Goal: Browse casually: Explore the website without a specific task or goal

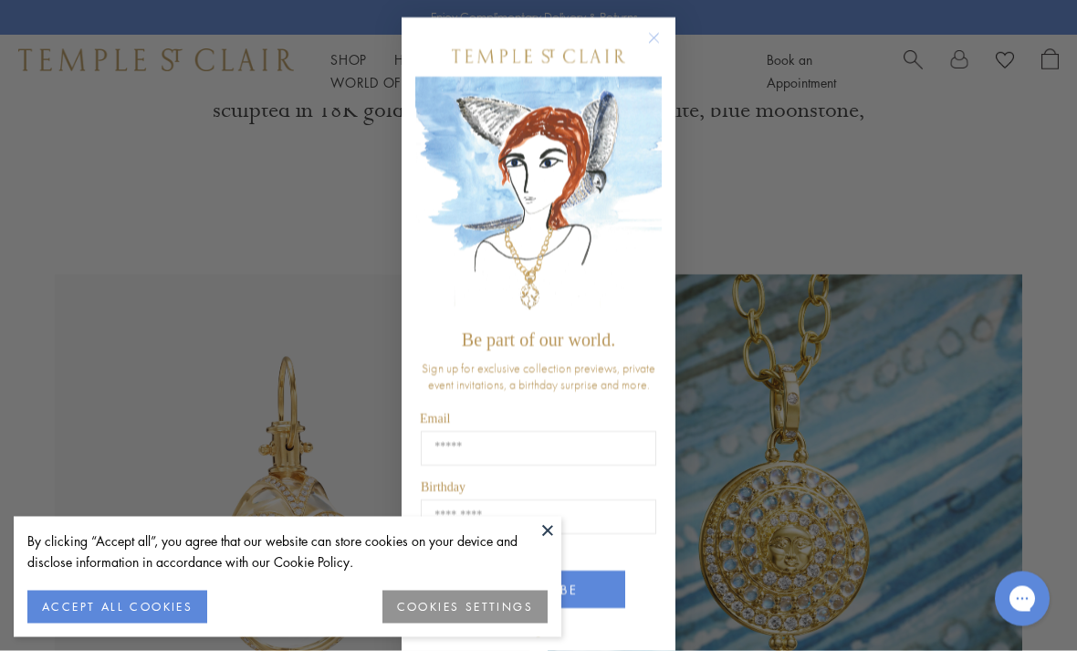
scroll to position [754, 0]
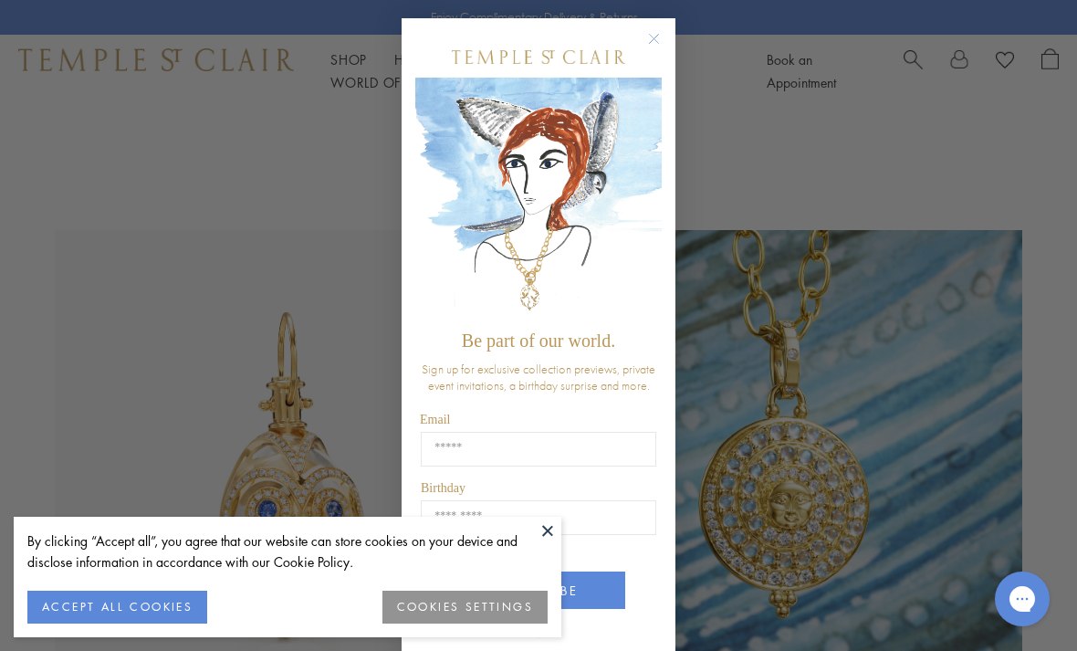
click at [656, 50] on circle "Close dialog" at bounding box center [654, 39] width 22 height 22
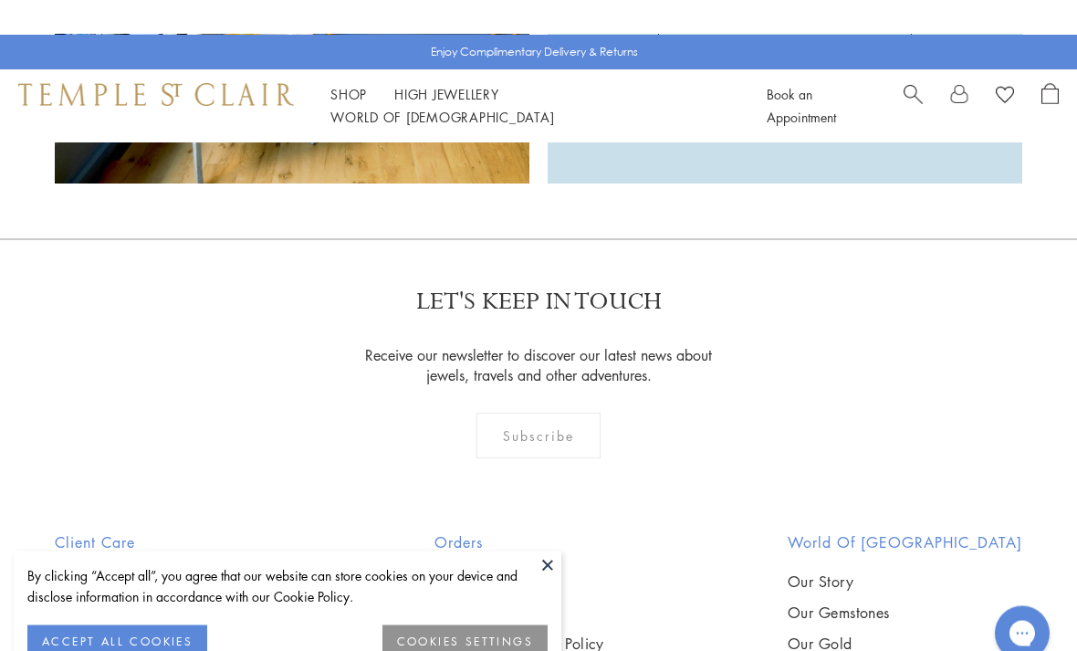
scroll to position [4224, 0]
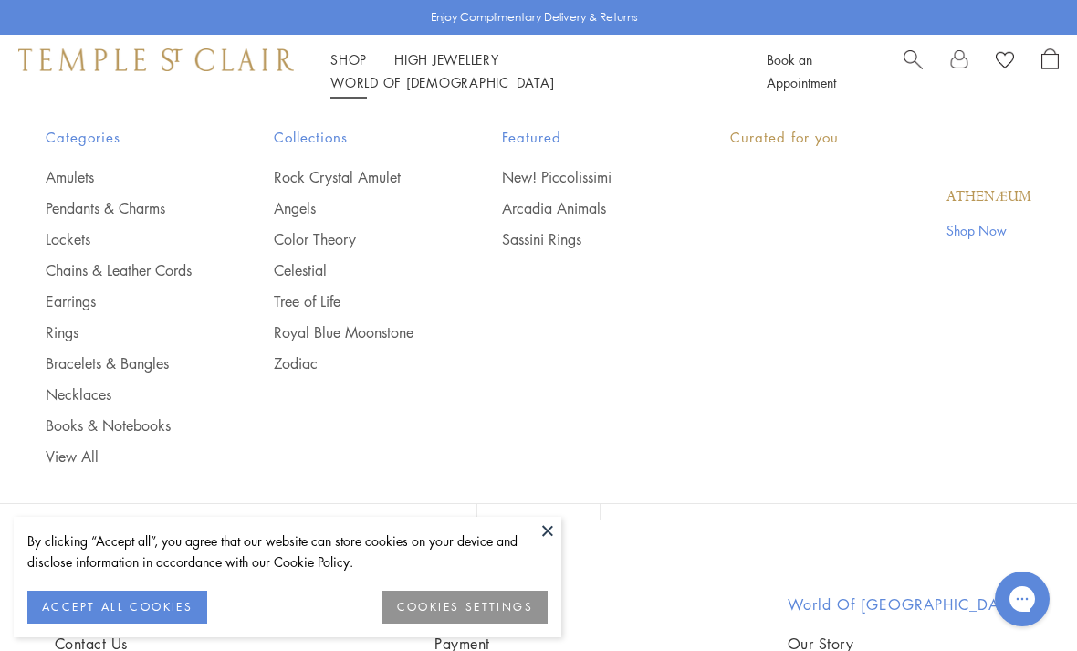
click at [365, 68] on link "Shop Shop" at bounding box center [348, 59] width 36 height 18
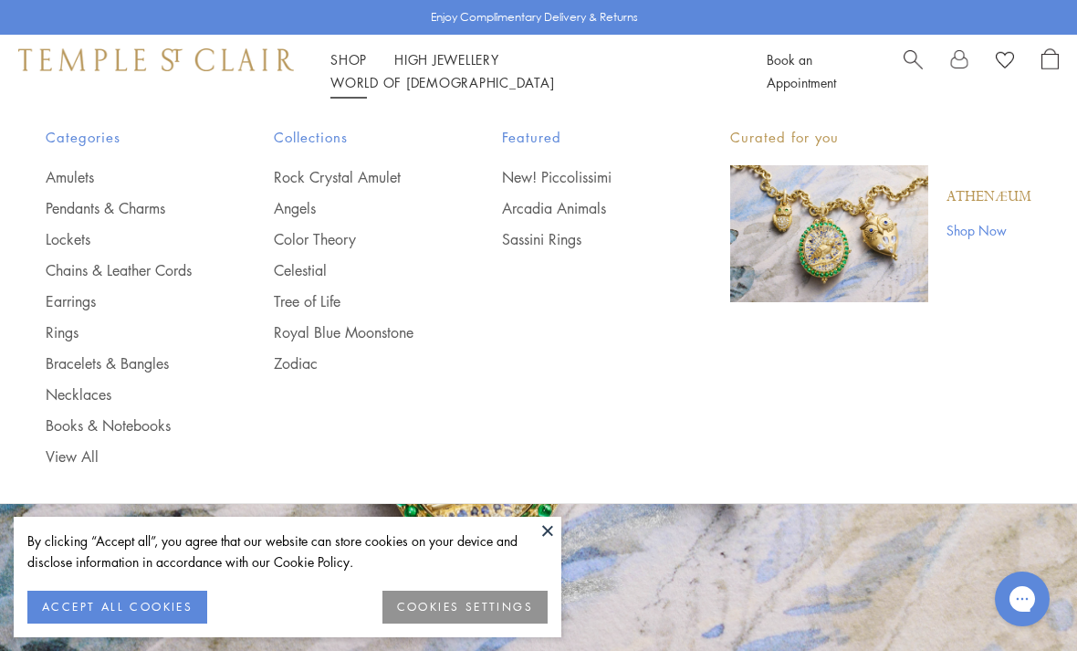
click at [110, 391] on link "Necklaces" at bounding box center [123, 394] width 155 height 20
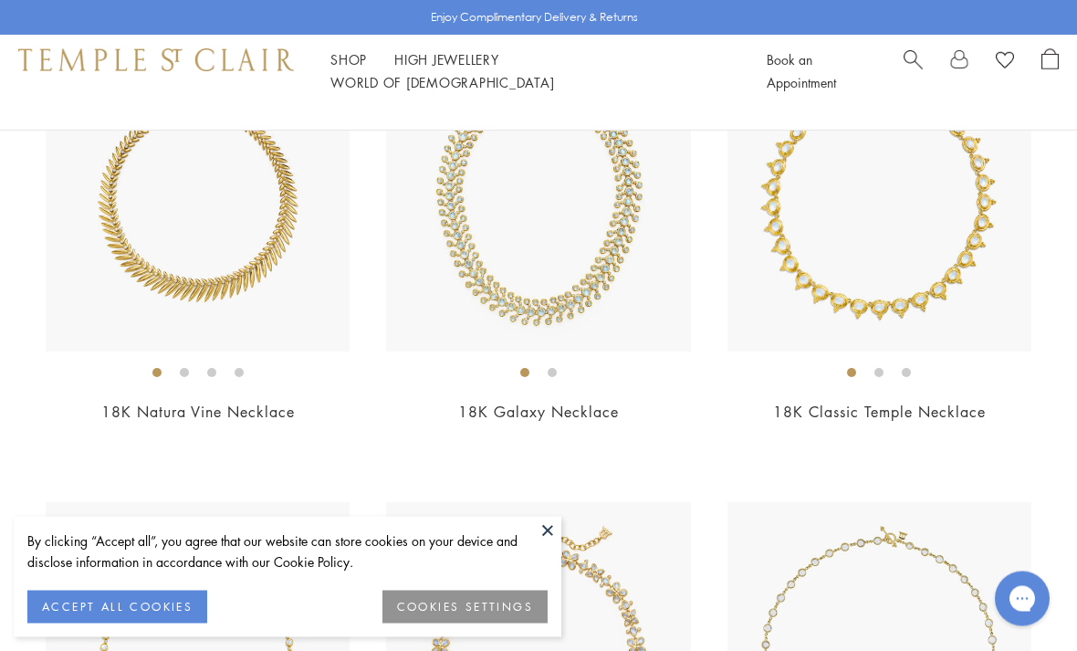
scroll to position [4376, 0]
click at [766, 288] on img at bounding box center [879, 199] width 304 height 304
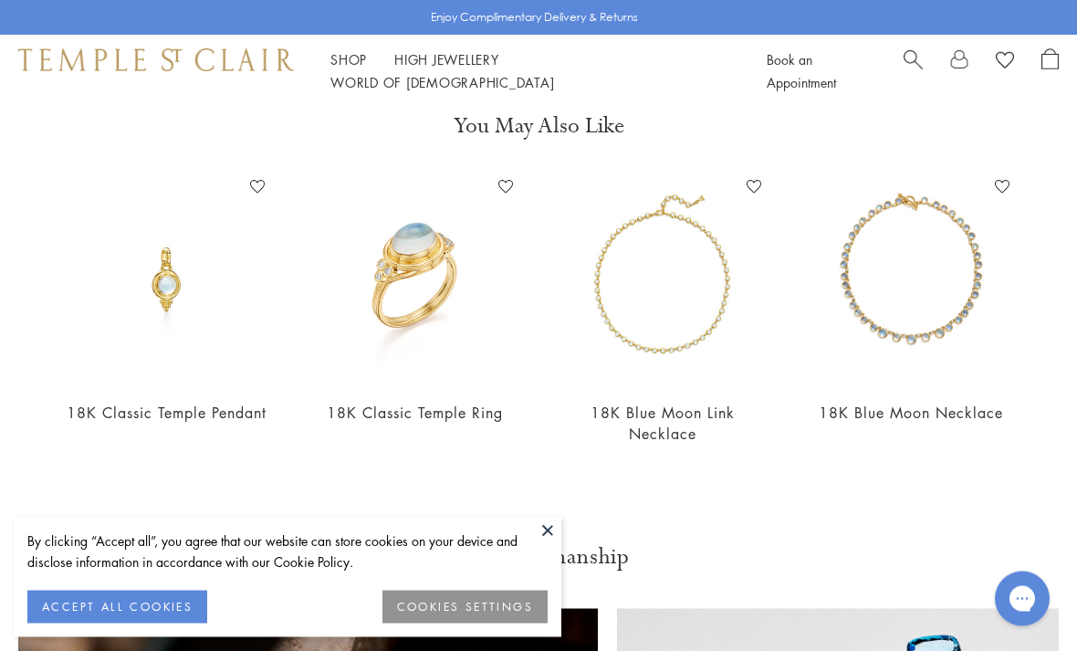
scroll to position [1007, 0]
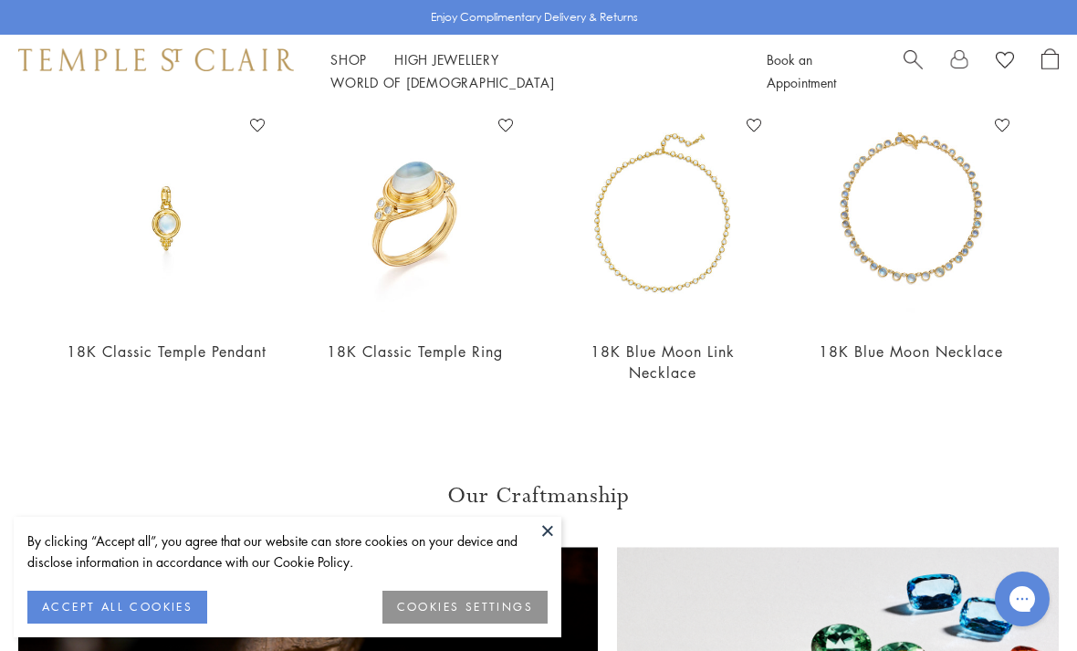
click at [717, 279] on img at bounding box center [663, 217] width 212 height 212
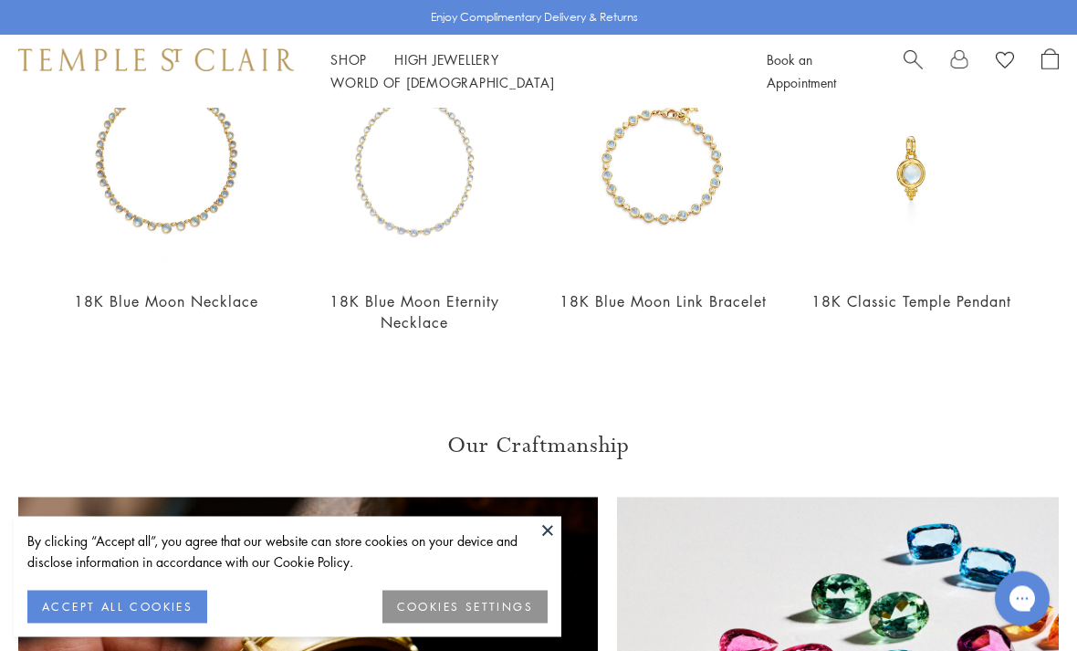
scroll to position [1499, 0]
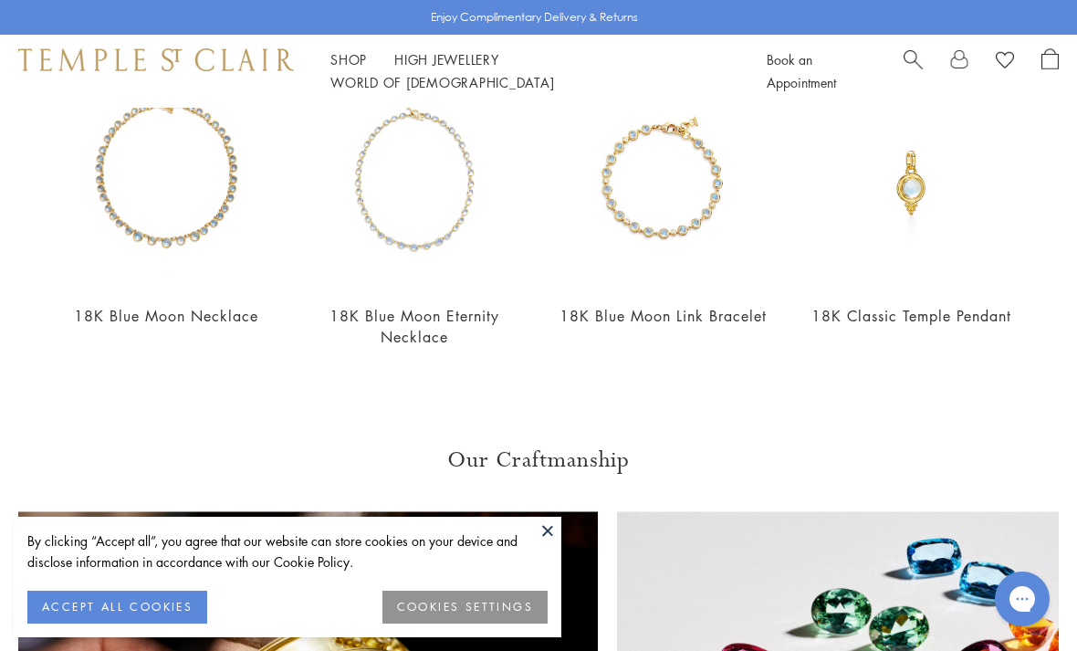
click at [637, 265] on img at bounding box center [663, 182] width 212 height 212
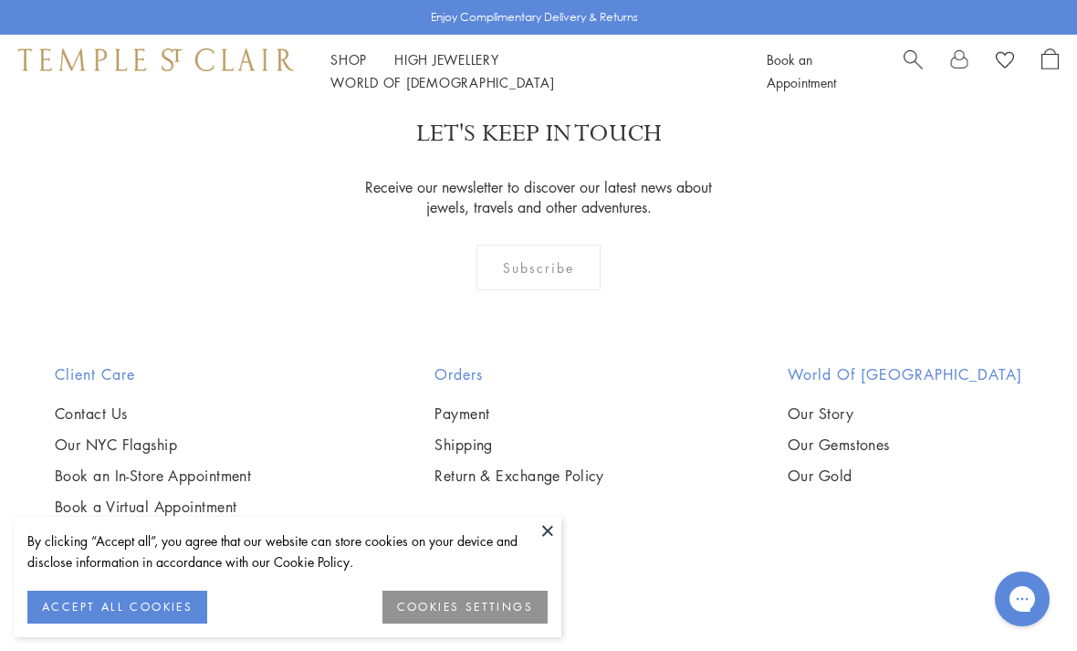
scroll to position [2077, 0]
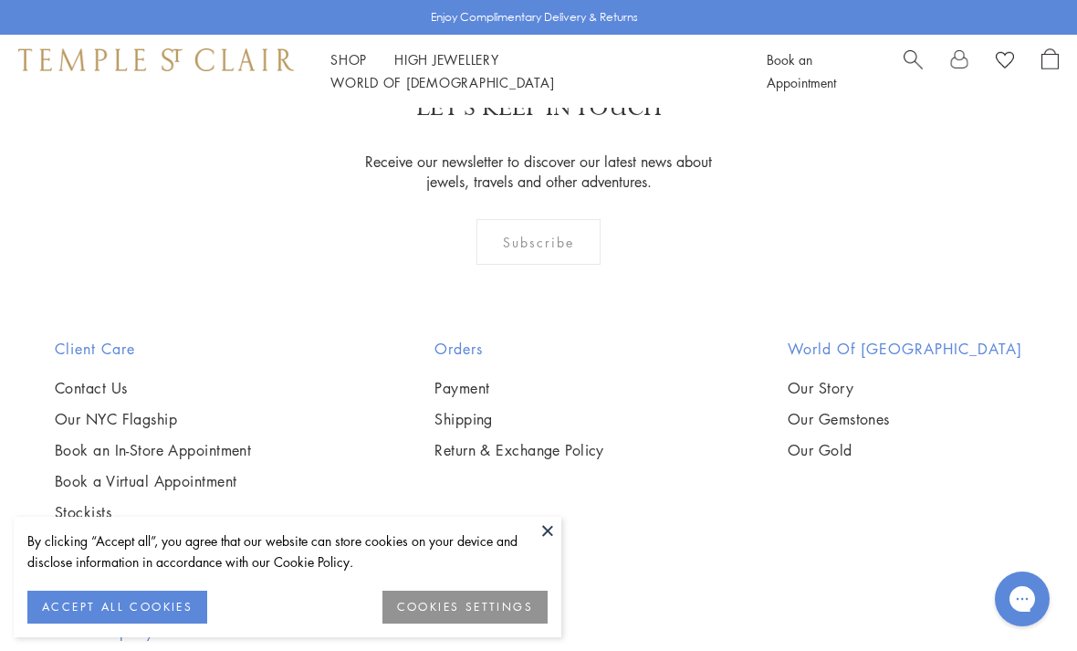
click at [358, 68] on link "Shop Shop" at bounding box center [348, 59] width 36 height 18
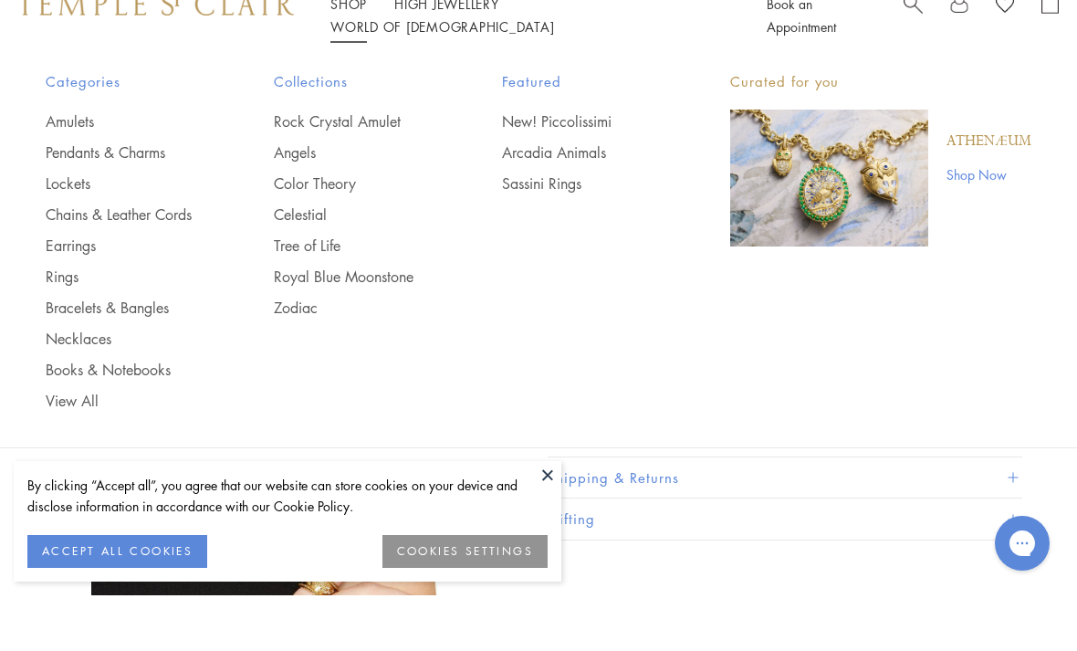
scroll to position [58, 0]
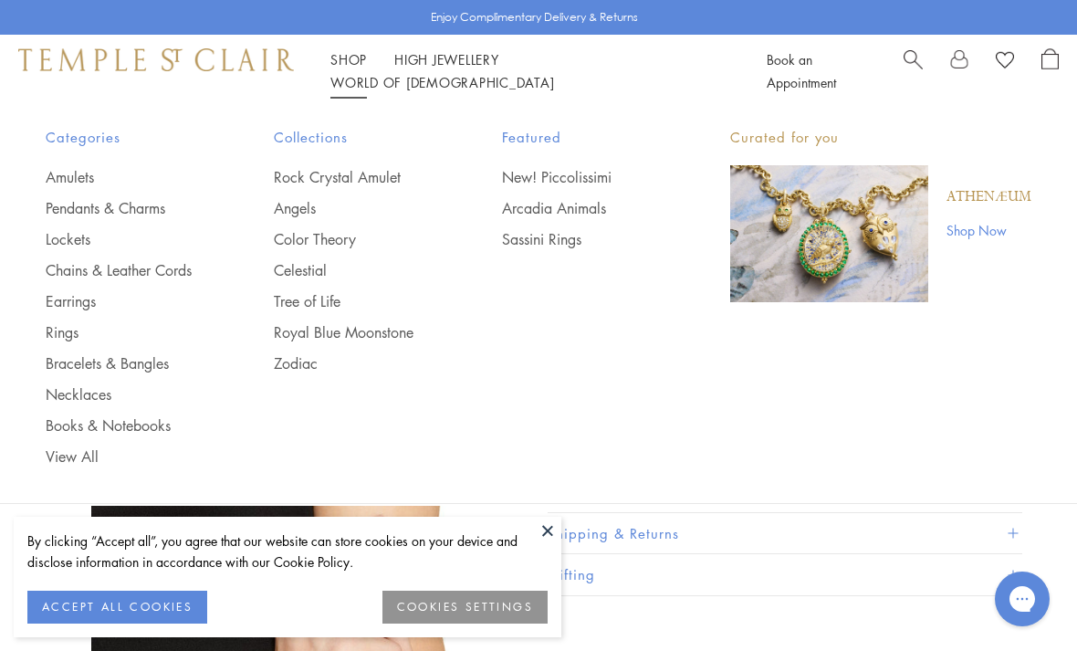
click at [89, 297] on link "Earrings" at bounding box center [123, 301] width 155 height 20
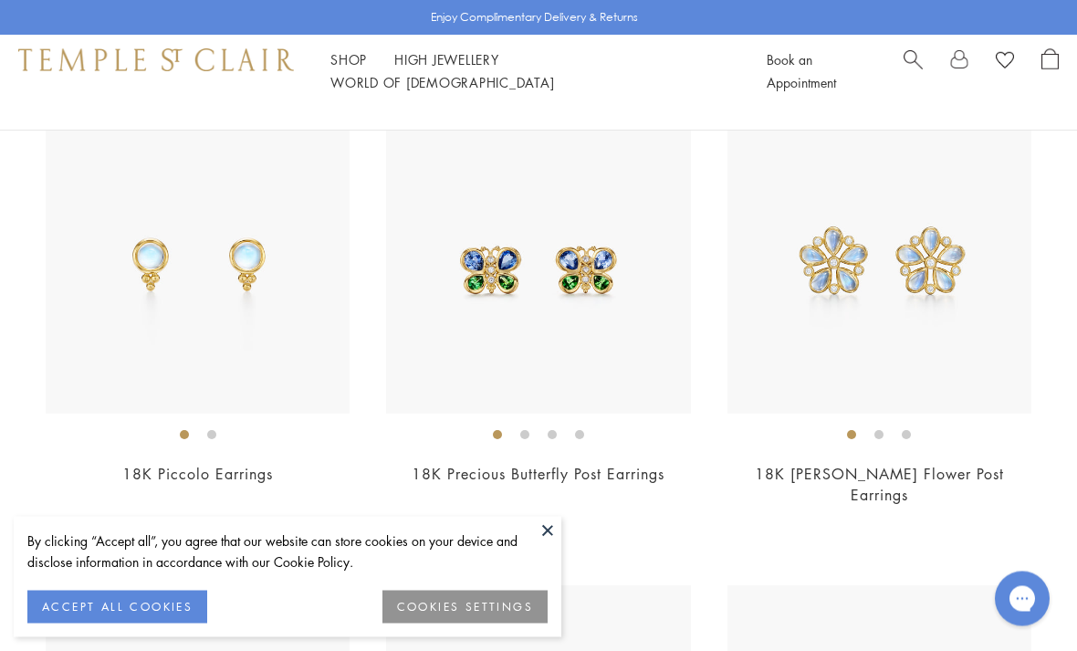
scroll to position [6611, 0]
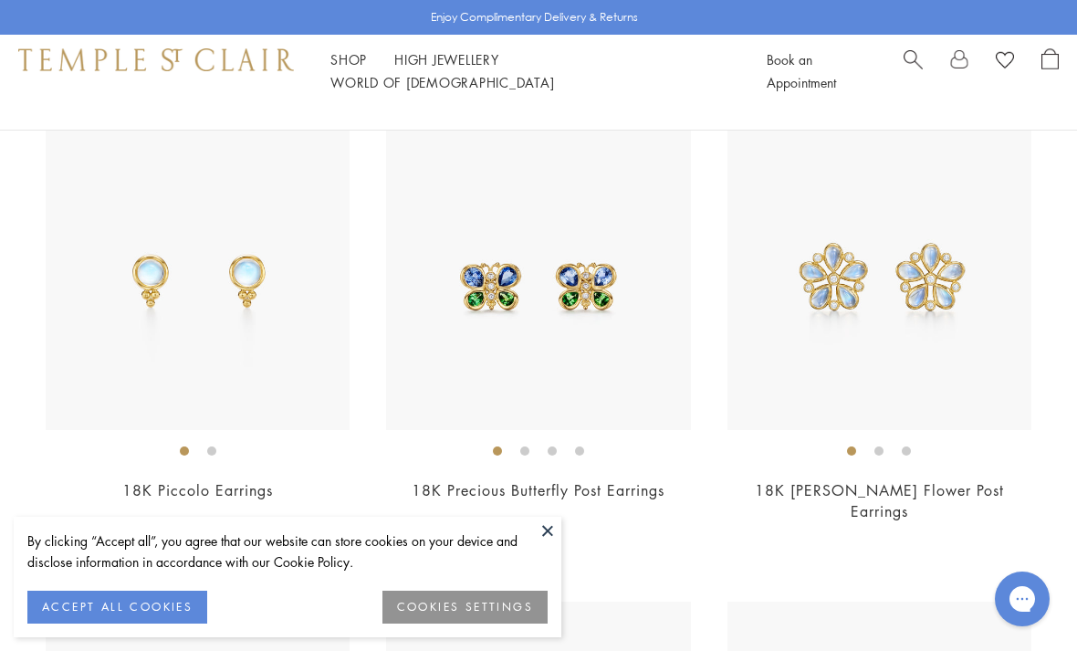
click at [811, 289] on img at bounding box center [879, 278] width 304 height 304
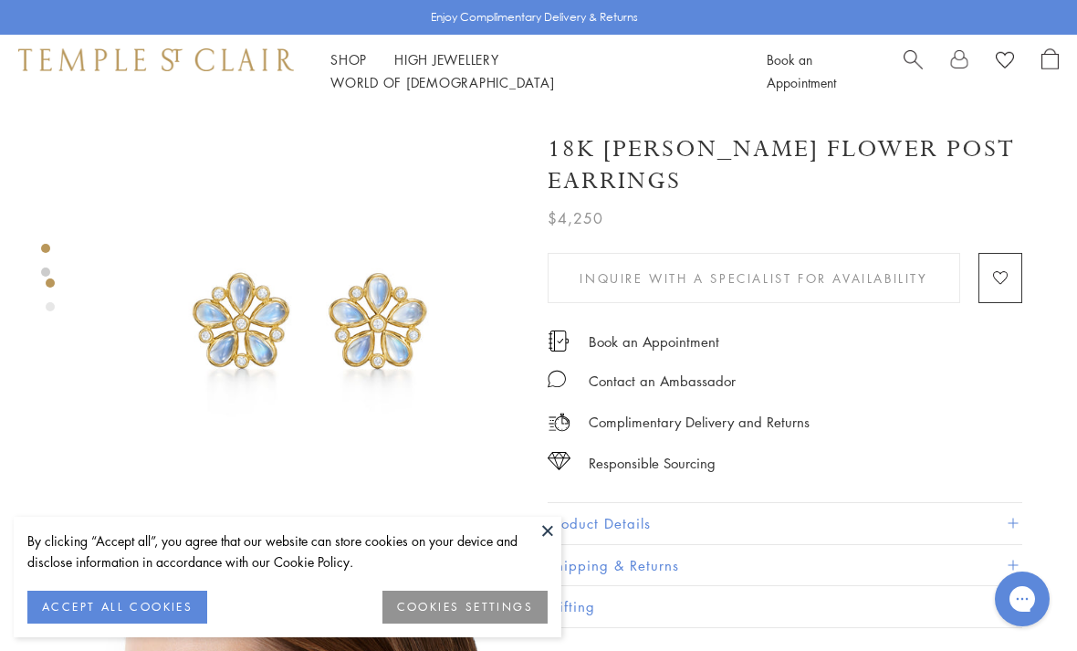
click at [474, 68] on link "High Jewellery High Jewellery" at bounding box center [446, 59] width 105 height 18
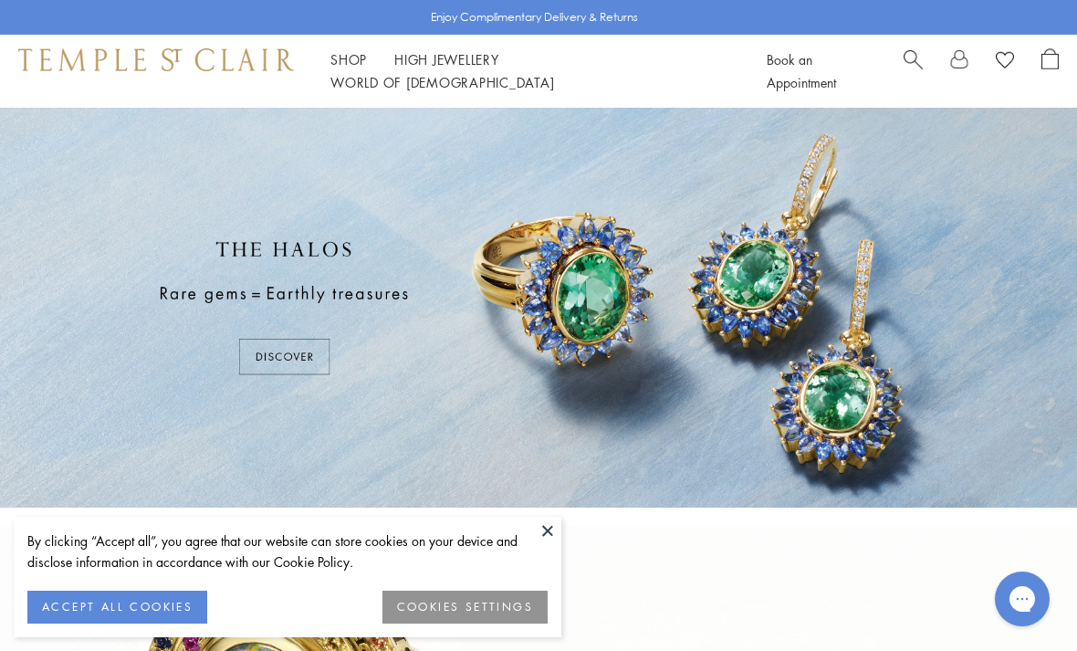
click at [363, 66] on link "Shop Shop" at bounding box center [348, 59] width 36 height 18
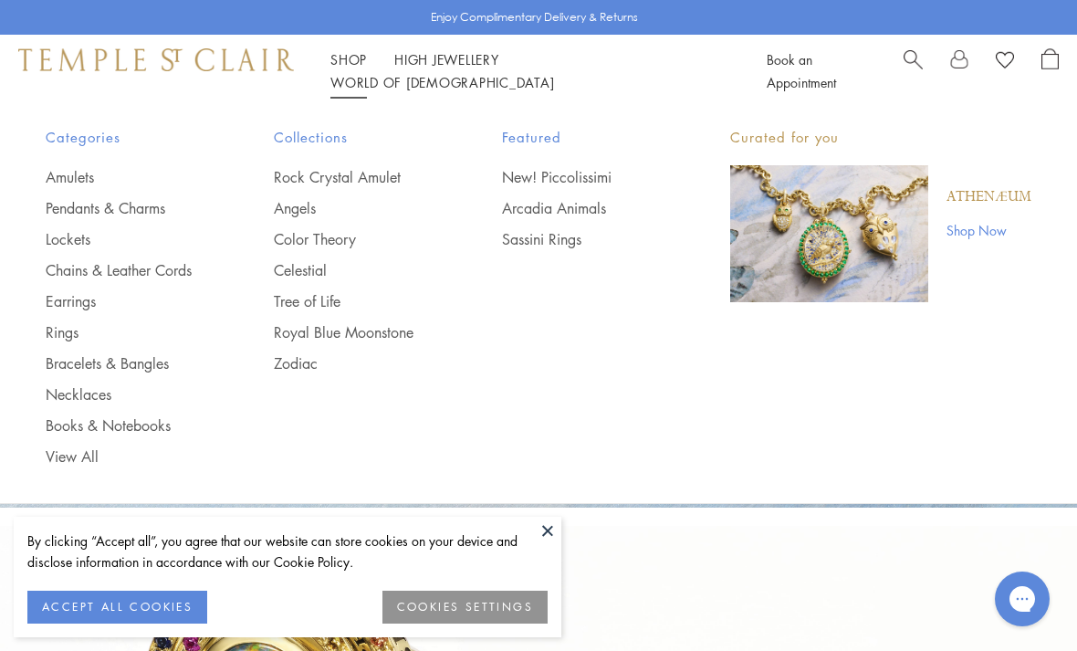
click at [417, 327] on link "Royal Blue Moonstone" at bounding box center [351, 332] width 155 height 20
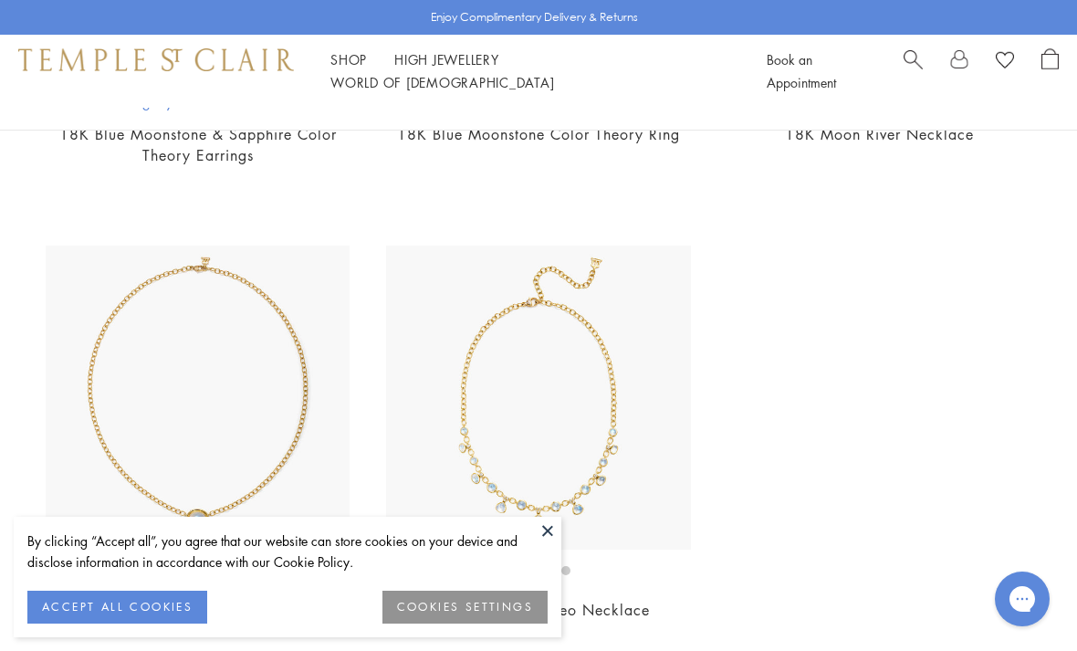
scroll to position [8300, 0]
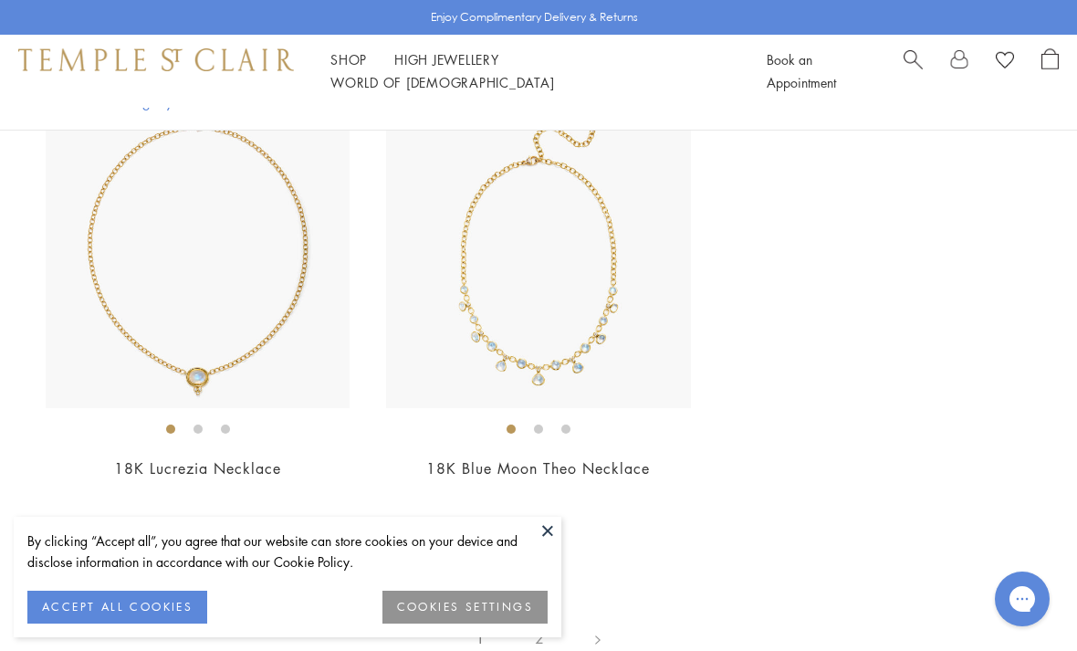
click at [478, 313] on img at bounding box center [538, 256] width 304 height 304
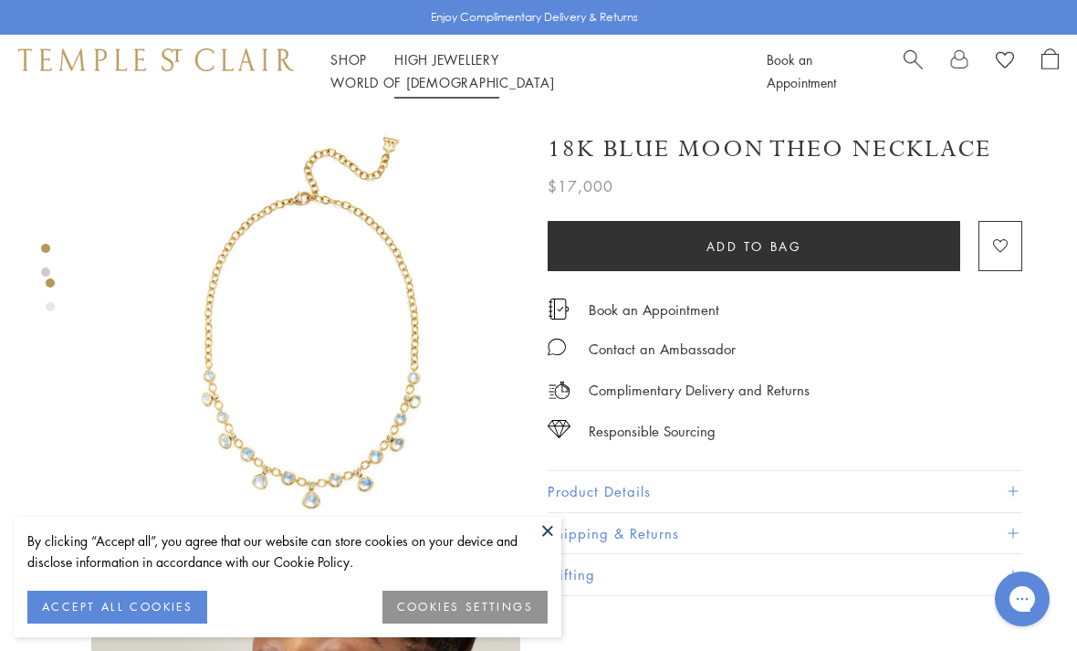
click at [492, 68] on link "High Jewellery High Jewellery" at bounding box center [446, 59] width 105 height 18
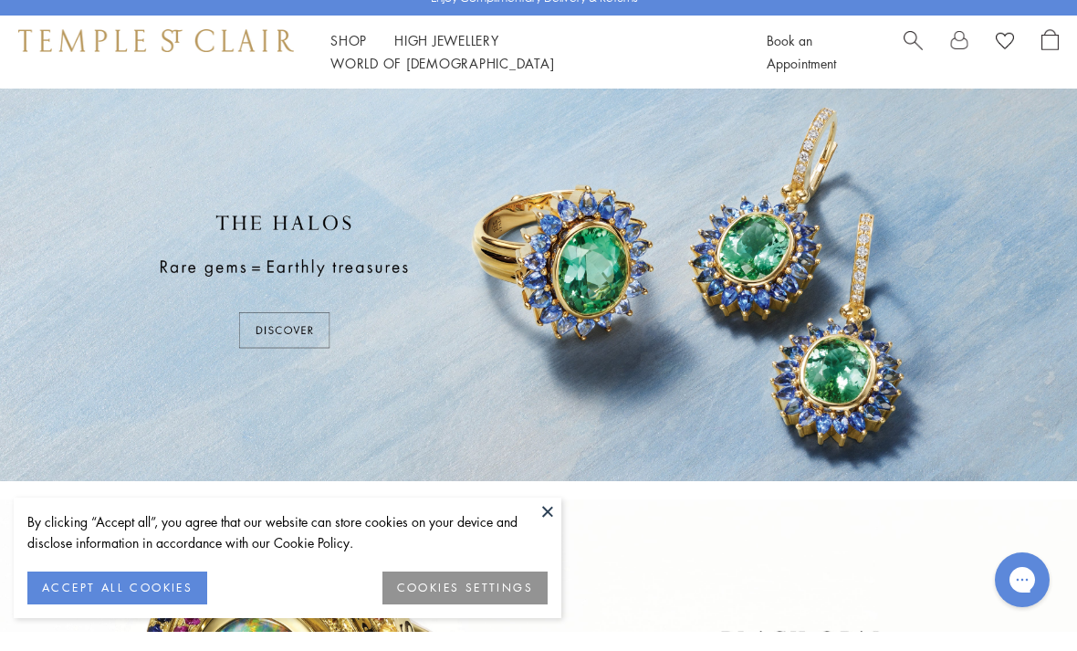
scroll to position [27, 0]
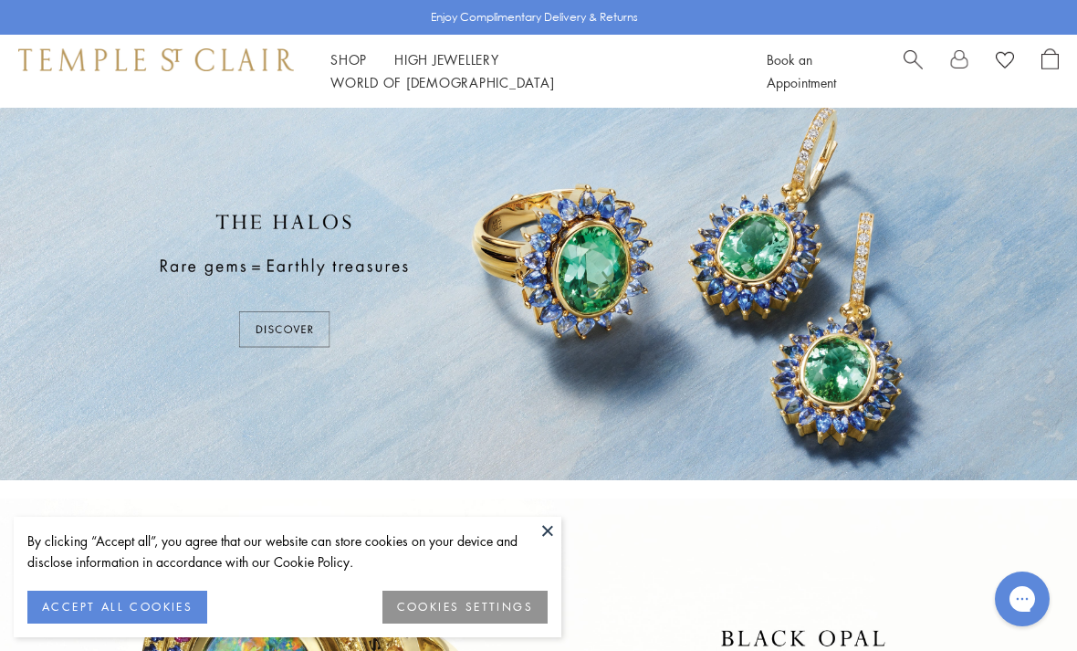
click at [322, 333] on div at bounding box center [538, 280] width 1077 height 400
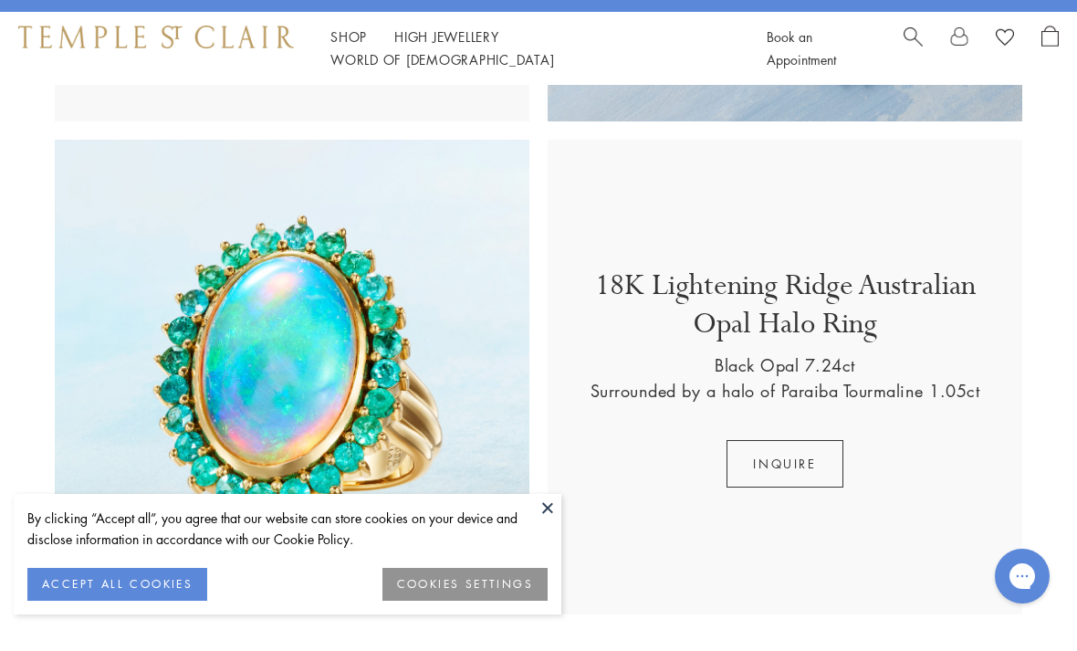
scroll to position [1423, 0]
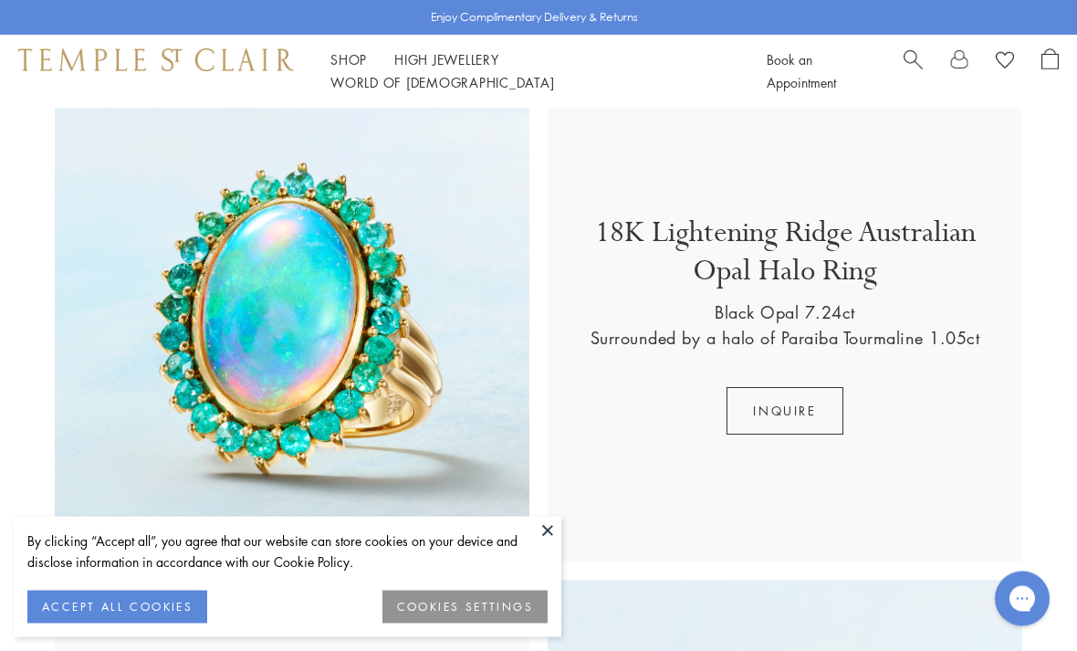
click at [703, 496] on div "18K Lightening Ridge Australian Opal Halo Ring Black Opal 7.24ct Surrounded by …" at bounding box center [784, 325] width 474 height 474
click at [459, 441] on img at bounding box center [292, 325] width 474 height 474
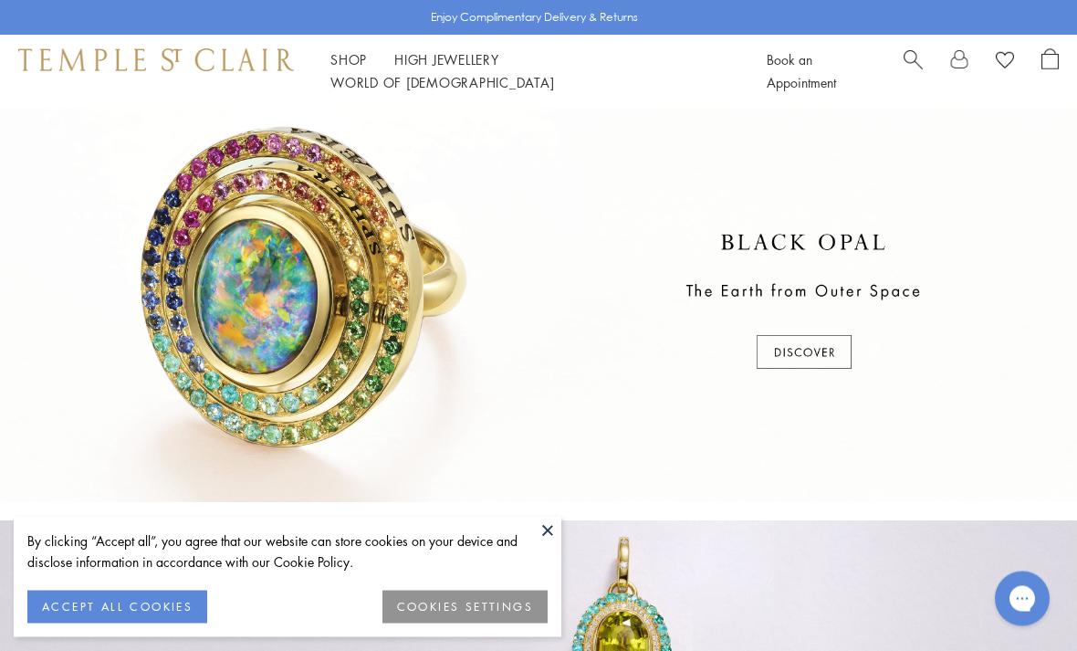
scroll to position [423, 0]
click at [799, 359] on div at bounding box center [538, 302] width 1077 height 400
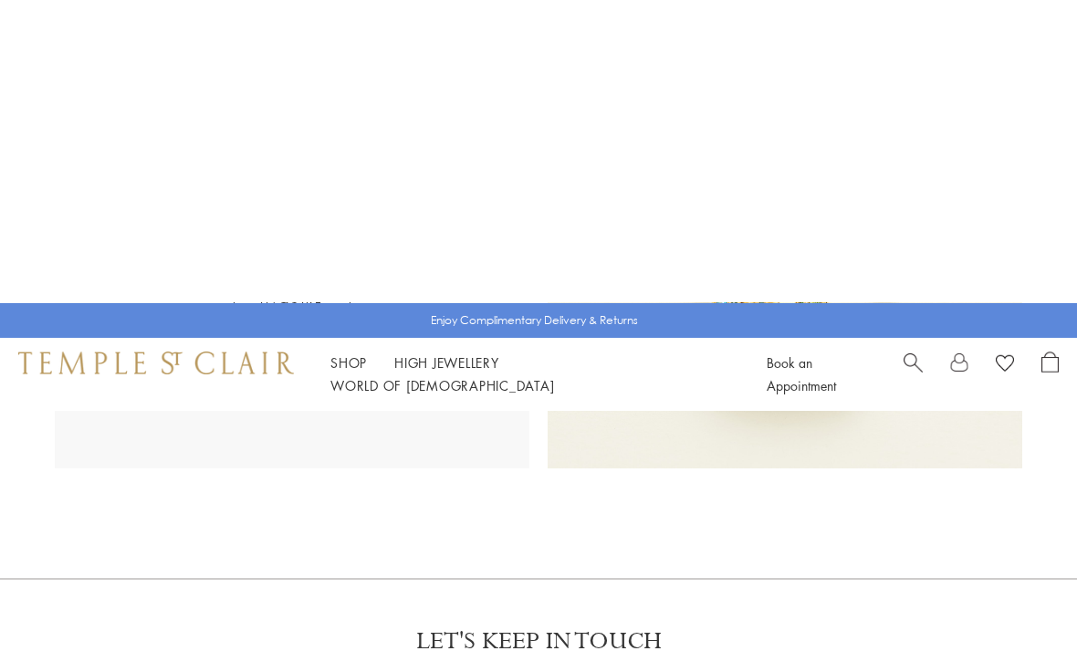
scroll to position [949, 0]
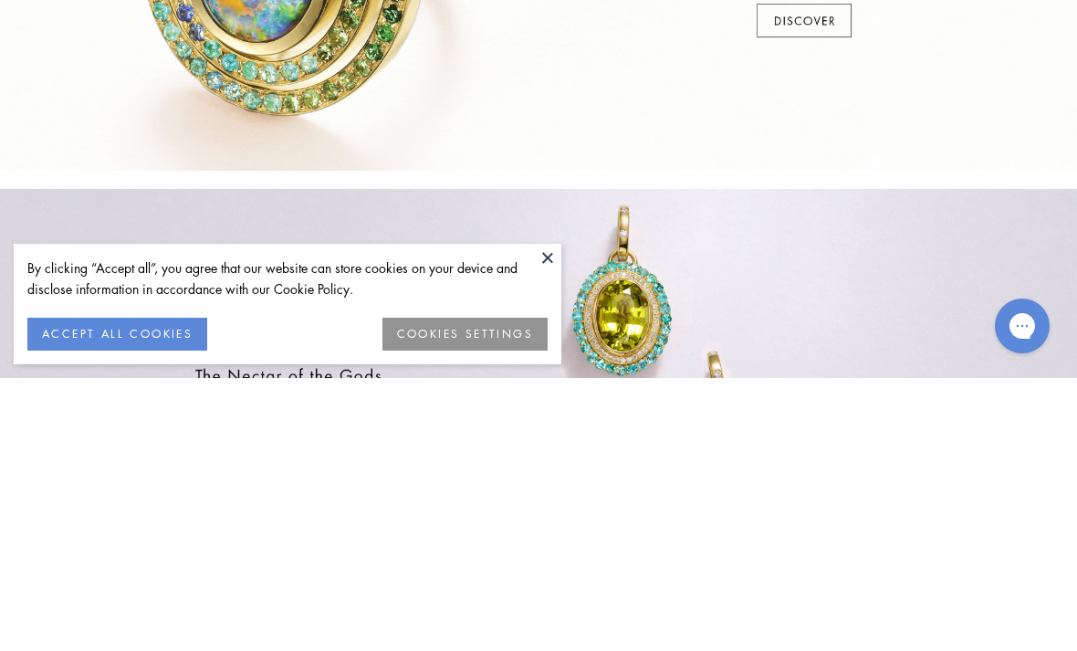
scroll to position [874, 0]
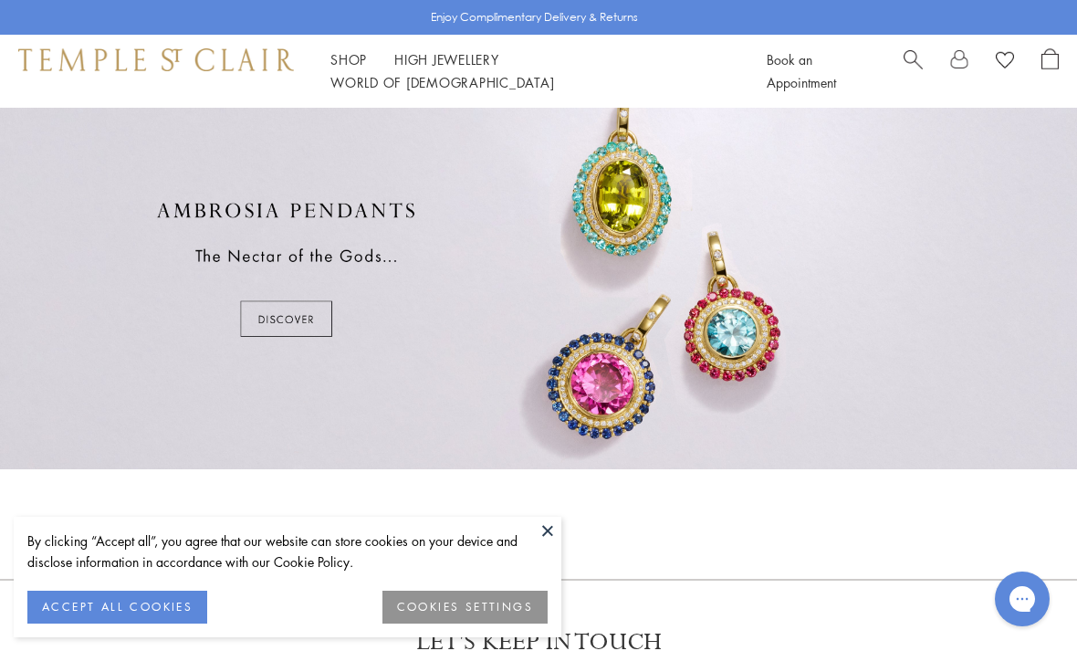
click at [336, 309] on div at bounding box center [538, 269] width 1077 height 400
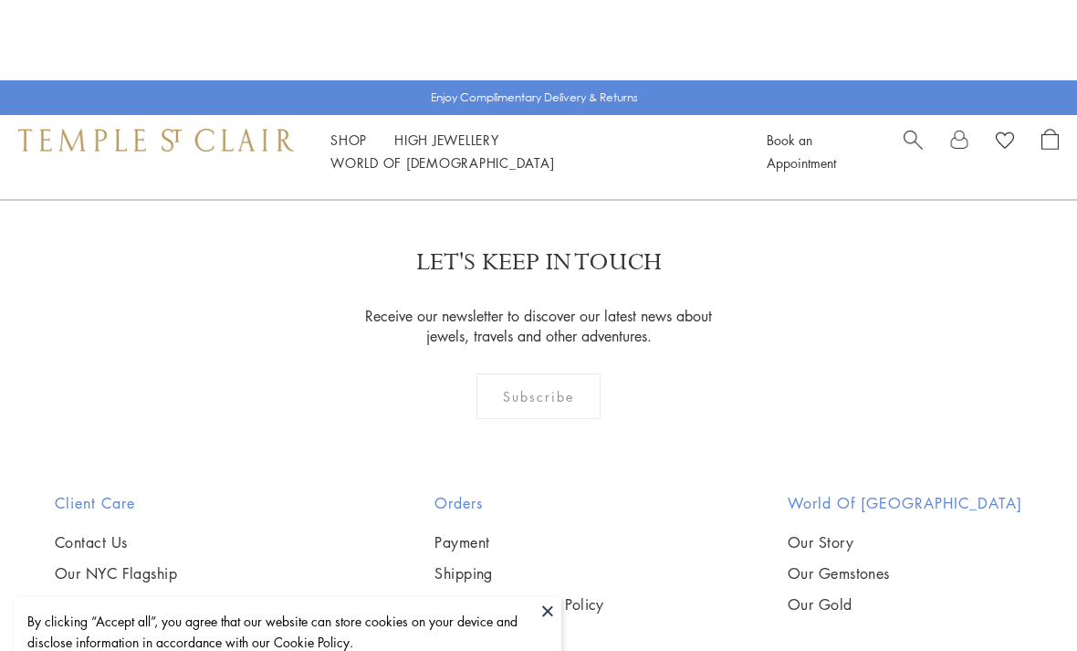
scroll to position [2852, 0]
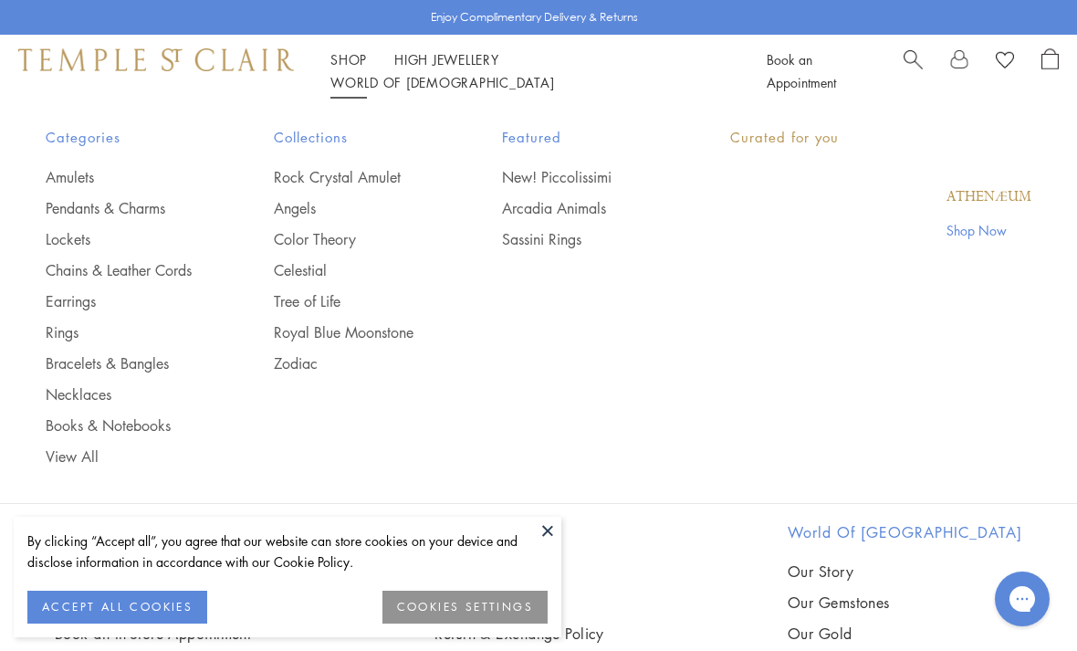
click at [355, 68] on link "Shop Shop" at bounding box center [348, 59] width 36 height 18
